Goal: Information Seeking & Learning: Understand process/instructions

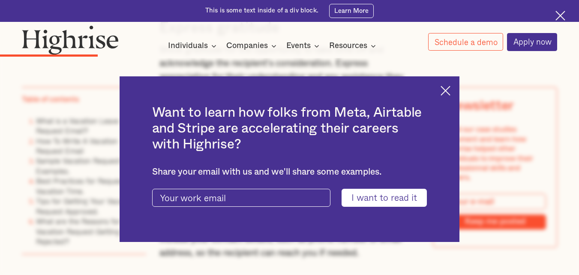
scroll to position [1673, 0]
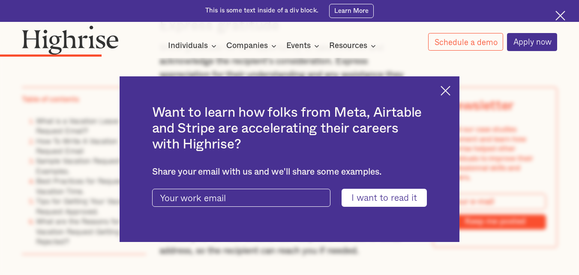
click at [450, 94] on img at bounding box center [446, 91] width 10 height 10
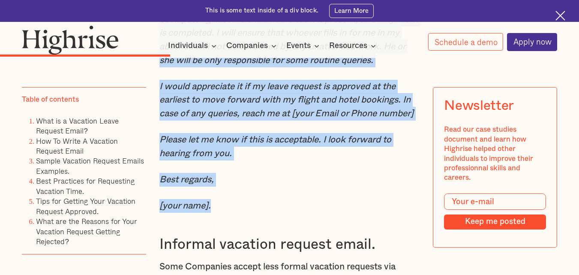
scroll to position [2531, 0]
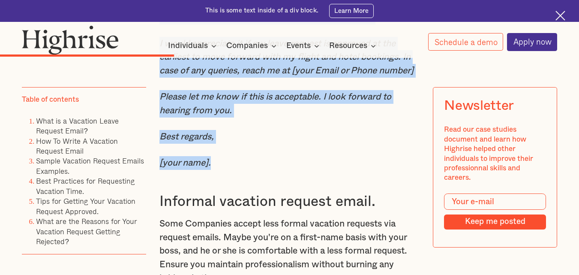
drag, startPoint x: 160, startPoint y: 134, endPoint x: 249, endPoint y: 199, distance: 110.3
click at [249, 199] on div "Sample Vacation Request Emails Examples. Formal vacation request email. When wo…" at bounding box center [290, 112] width 260 height 956
click at [195, 141] on em "Best regards," at bounding box center [187, 136] width 54 height 9
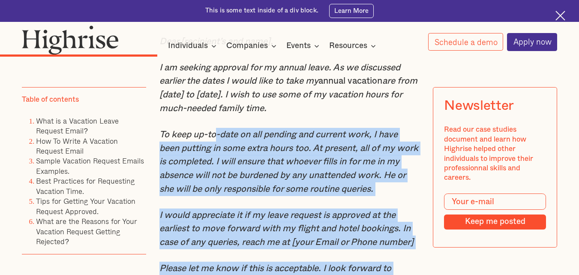
scroll to position [2230, 0]
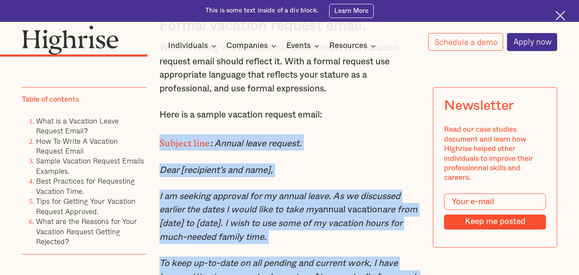
drag, startPoint x: 216, startPoint y: 202, endPoint x: 158, endPoint y: 178, distance: 62.9
copy div "Subject line : Annual leave request. Dear [recipient’s and name], I am seeking …"
click at [302, 148] on em ": Annual leave request." at bounding box center [256, 143] width 92 height 9
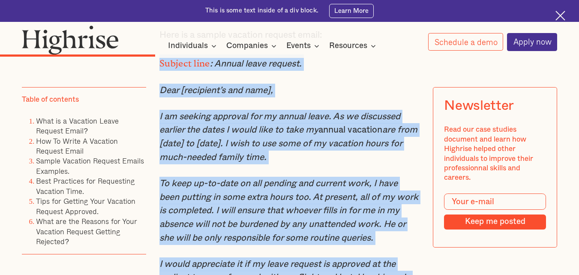
scroll to position [2316, 0]
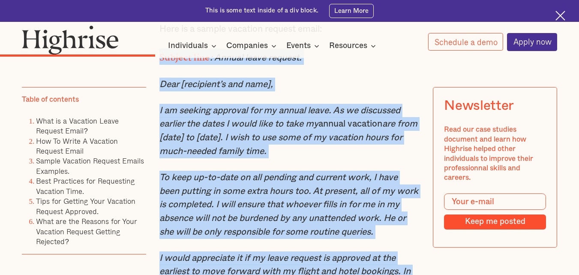
click at [290, 158] on p "I am seeking approval for my annual leave. As we discussed earlier the dates I …" at bounding box center [290, 131] width 260 height 54
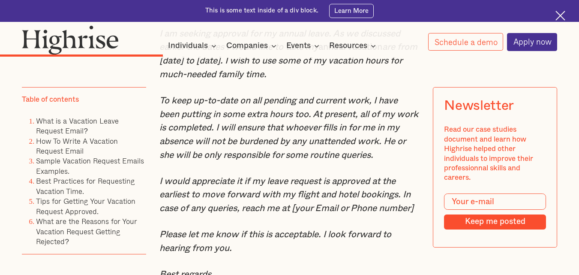
scroll to position [2445, 0]
